Goal: Find specific page/section: Find specific page/section

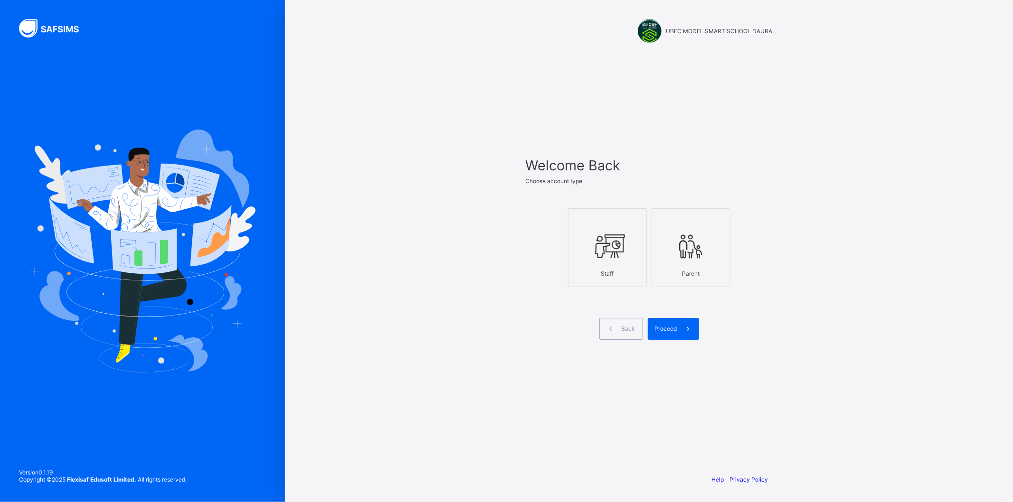
click at [610, 253] on icon at bounding box center [607, 246] width 33 height 28
click at [675, 328] on span "Proceed" at bounding box center [666, 328] width 22 height 7
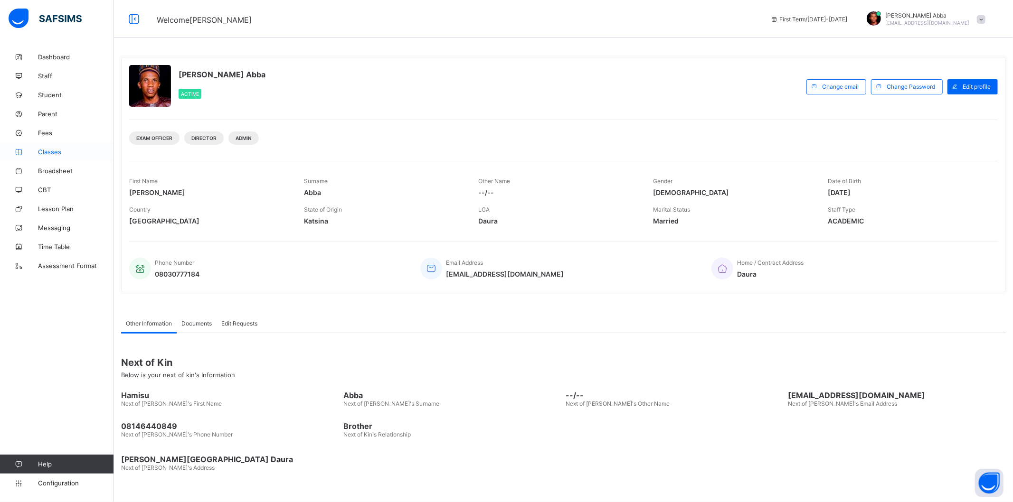
click at [46, 151] on span "Classes" at bounding box center [76, 152] width 76 height 8
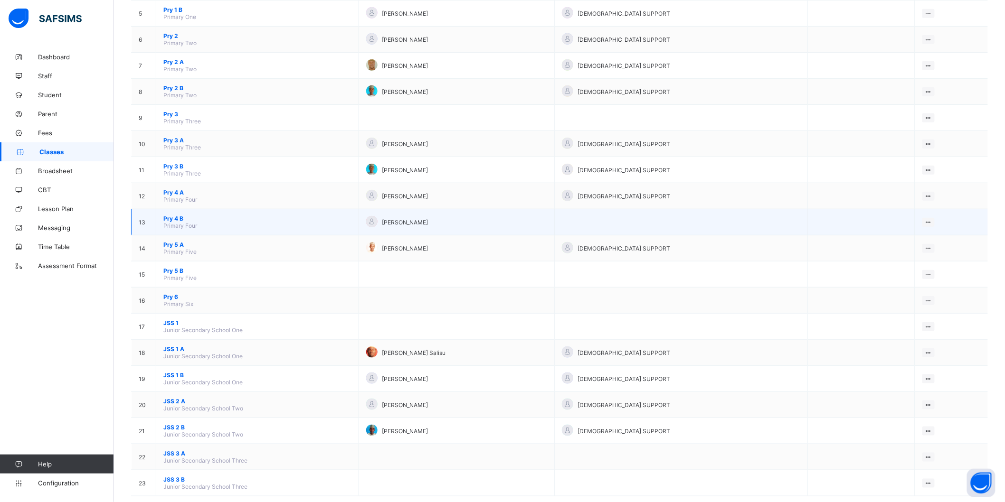
scroll to position [222, 0]
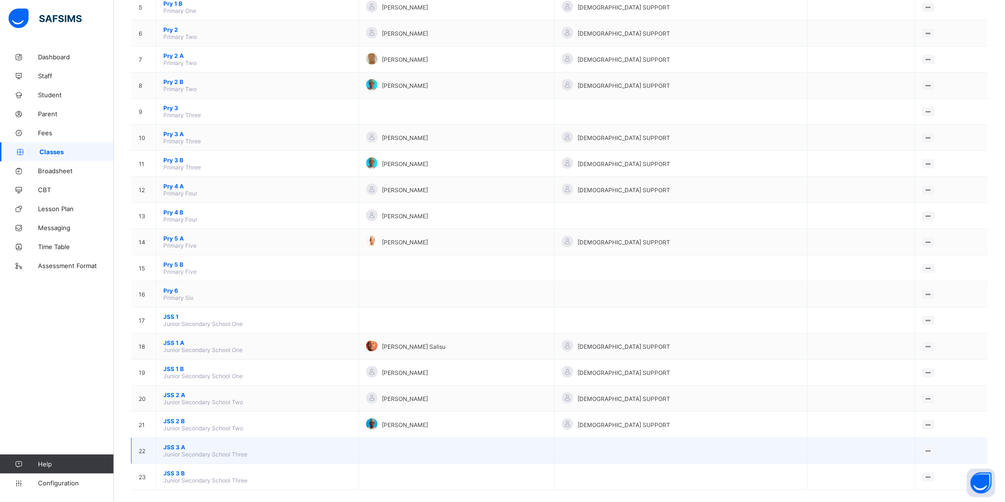
click at [171, 438] on td "JSS 3 A Junior Secondary School Three" at bounding box center [257, 451] width 203 height 26
click at [176, 444] on span "JSS 3 A" at bounding box center [257, 447] width 188 height 7
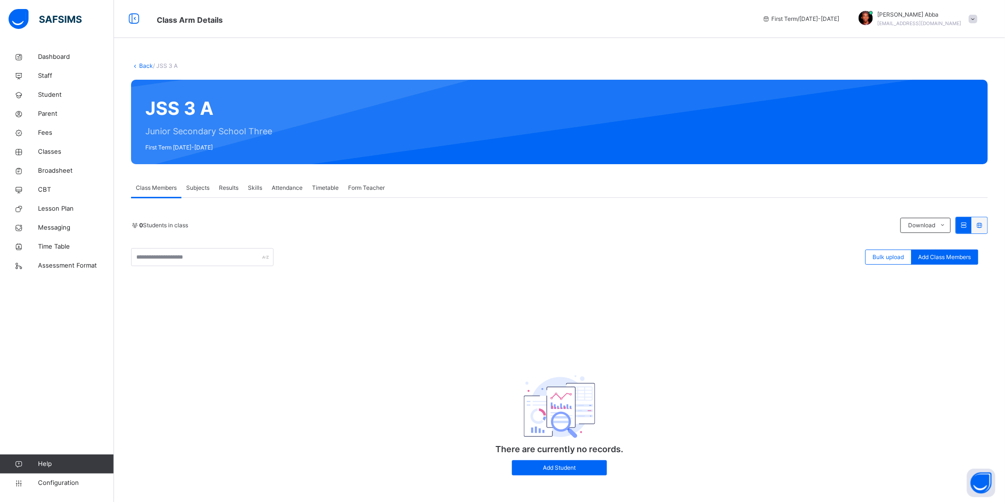
click at [140, 69] on div "Back / JSS 3 A" at bounding box center [559, 66] width 857 height 9
click at [142, 62] on link "Back" at bounding box center [146, 65] width 14 height 7
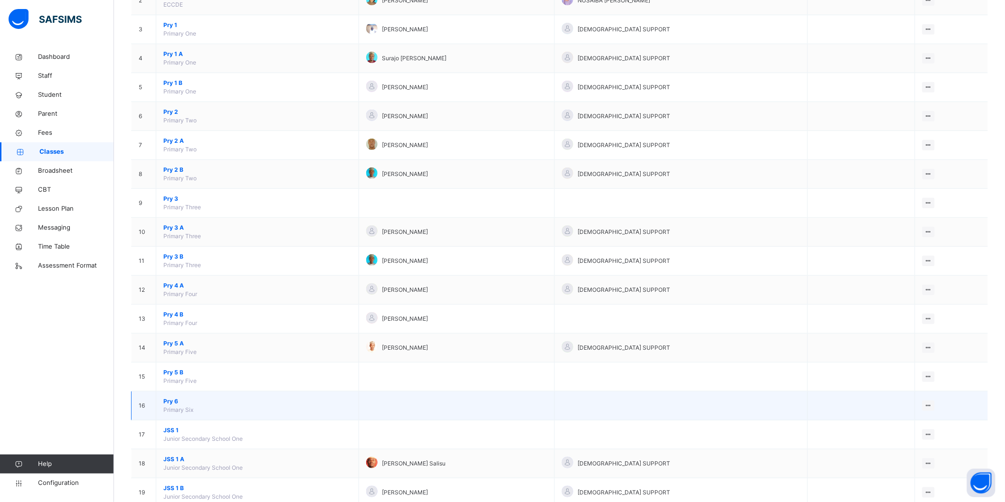
scroll to position [301, 0]
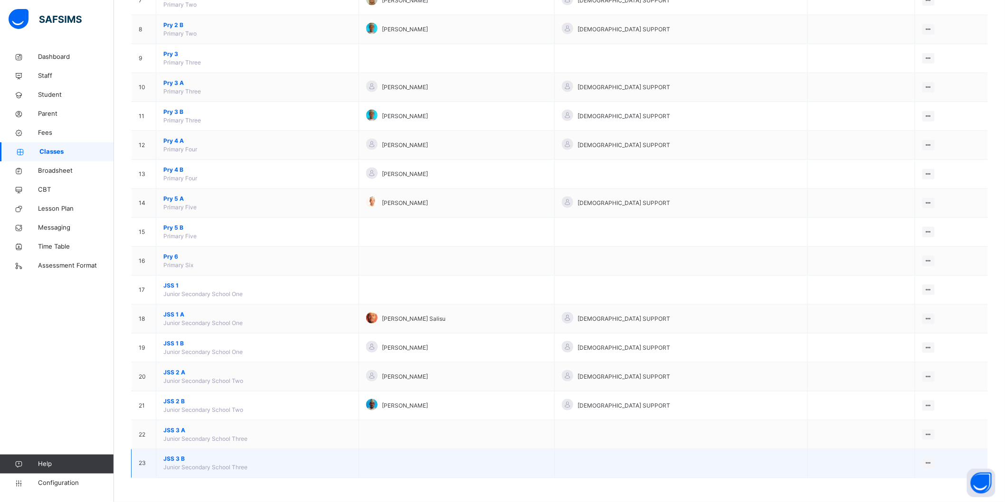
click at [180, 459] on span "JSS 3 B" at bounding box center [257, 459] width 188 height 9
